Goal: Transaction & Acquisition: Download file/media

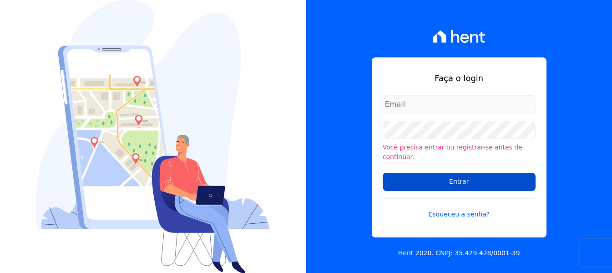
type input "financeiro3@loulycaixe.com.br"
click at [422, 181] on input "Entrar" at bounding box center [459, 182] width 153 height 18
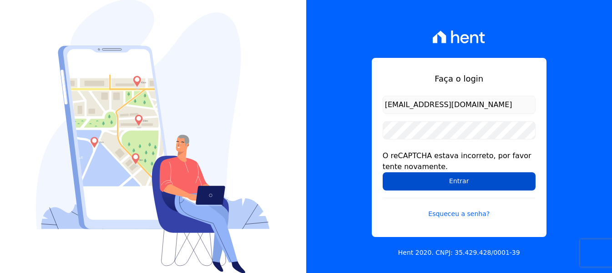
click at [462, 183] on input "Entrar" at bounding box center [459, 181] width 153 height 18
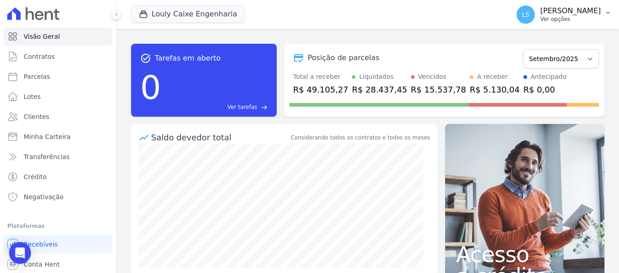
click at [566, 17] on p "Ver opções" at bounding box center [570, 18] width 61 height 7
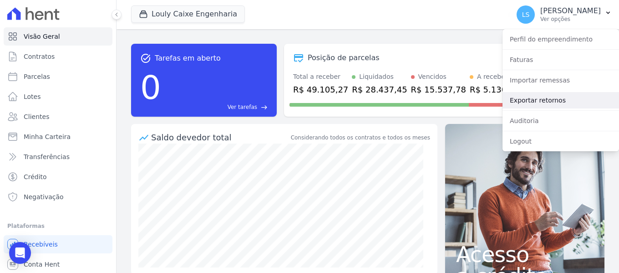
click at [530, 107] on link "Exportar retornos" at bounding box center [561, 100] width 117 height 16
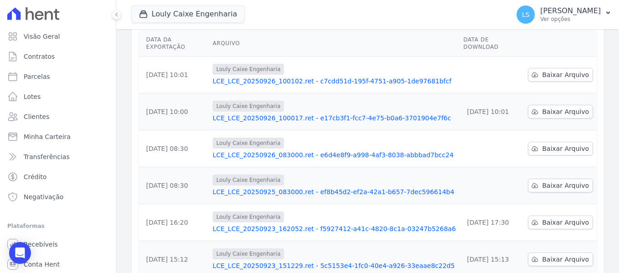
scroll to position [137, 0]
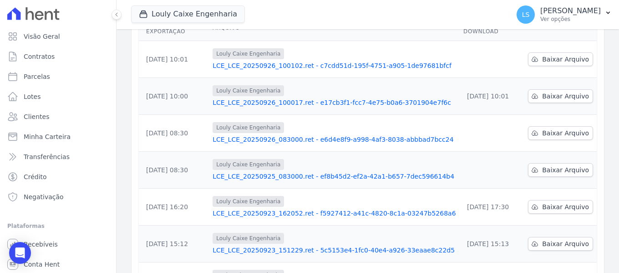
click at [345, 172] on link "LCE_LCE_20250925_083000.ret - ef8b45d2-ef2a-42a1-b657-7dec596614b4" at bounding box center [335, 176] width 244 height 9
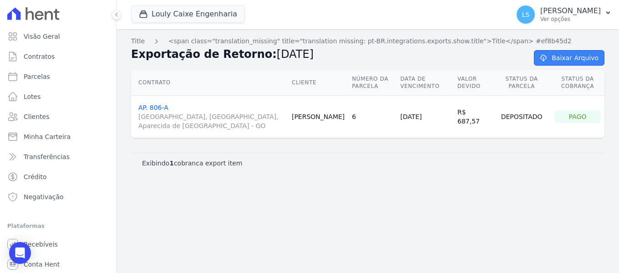
click at [550, 61] on link "Baixar Arquivo" at bounding box center [569, 57] width 71 height 15
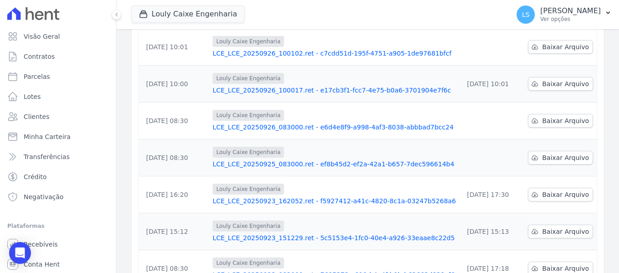
scroll to position [137, 0]
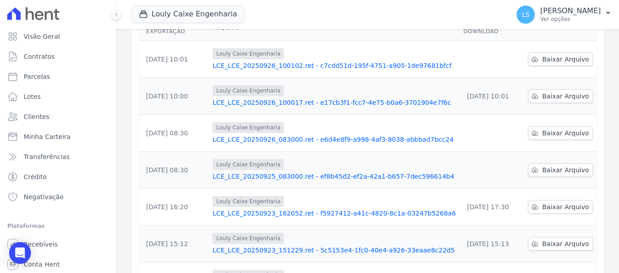
click at [258, 135] on link "LCE_LCE_20250926_083000.ret - e6d4e8f9-a998-4af3-8038-abbbad7bcc24" at bounding box center [335, 139] width 244 height 9
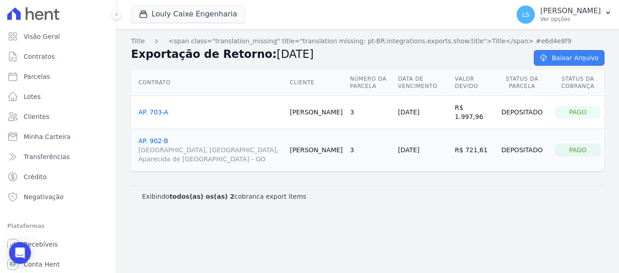
click at [546, 60] on icon at bounding box center [543, 58] width 5 height 6
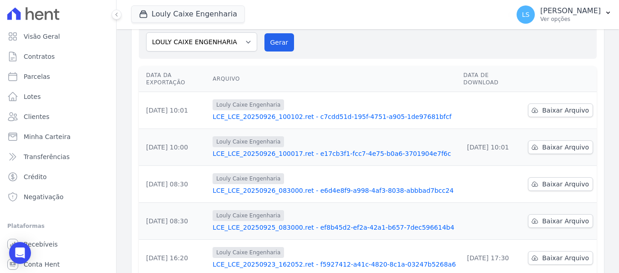
scroll to position [91, 0]
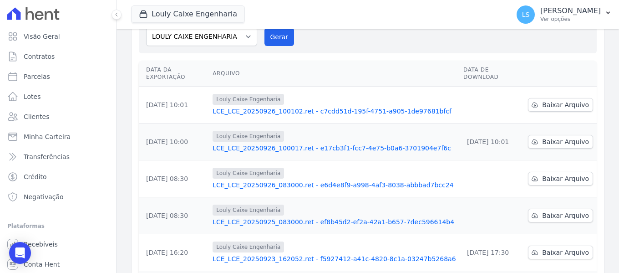
click at [252, 143] on link "LCE_LCE_20250926_100017.ret - e17cb3f1-fcc7-4e75-b0a6-3701904e7f6c" at bounding box center [335, 147] width 244 height 9
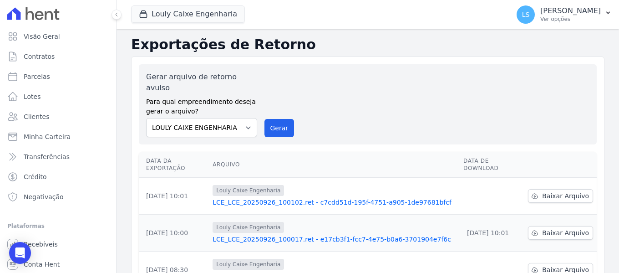
scroll to position [46, 0]
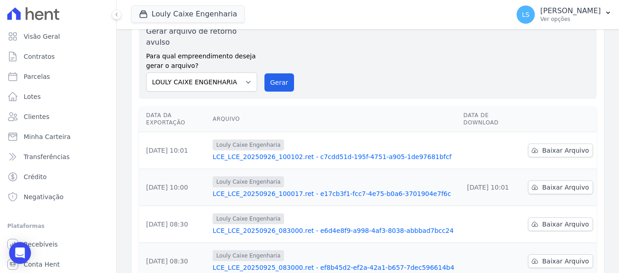
click at [282, 152] on link "LCE_LCE_20250926_100102.ret - c7cdd51d-195f-4751-a905-1de97681bfcf" at bounding box center [335, 156] width 244 height 9
